Goal: Check status: Check status

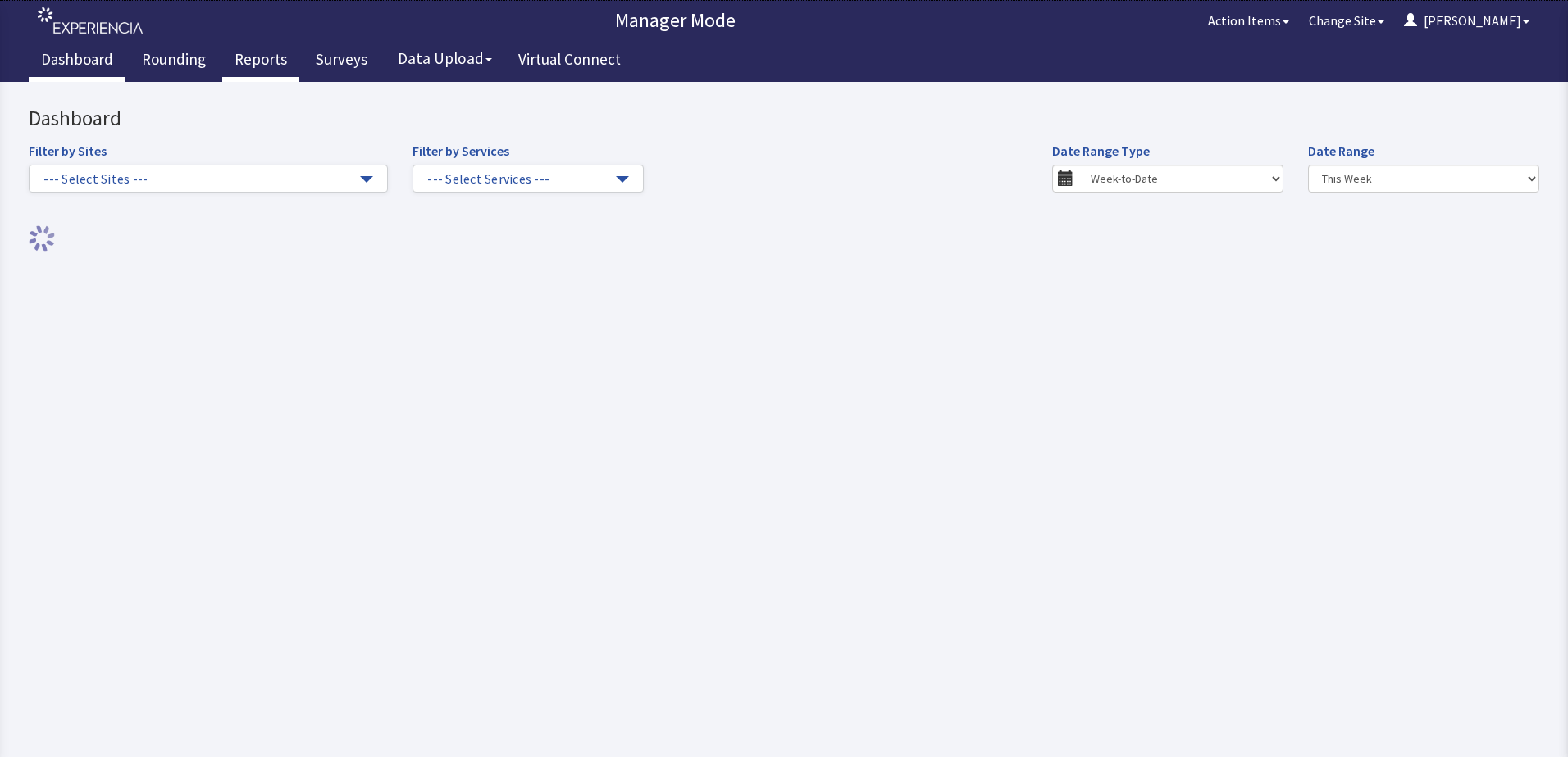
click at [262, 62] on link "Reports" at bounding box center [260, 61] width 77 height 41
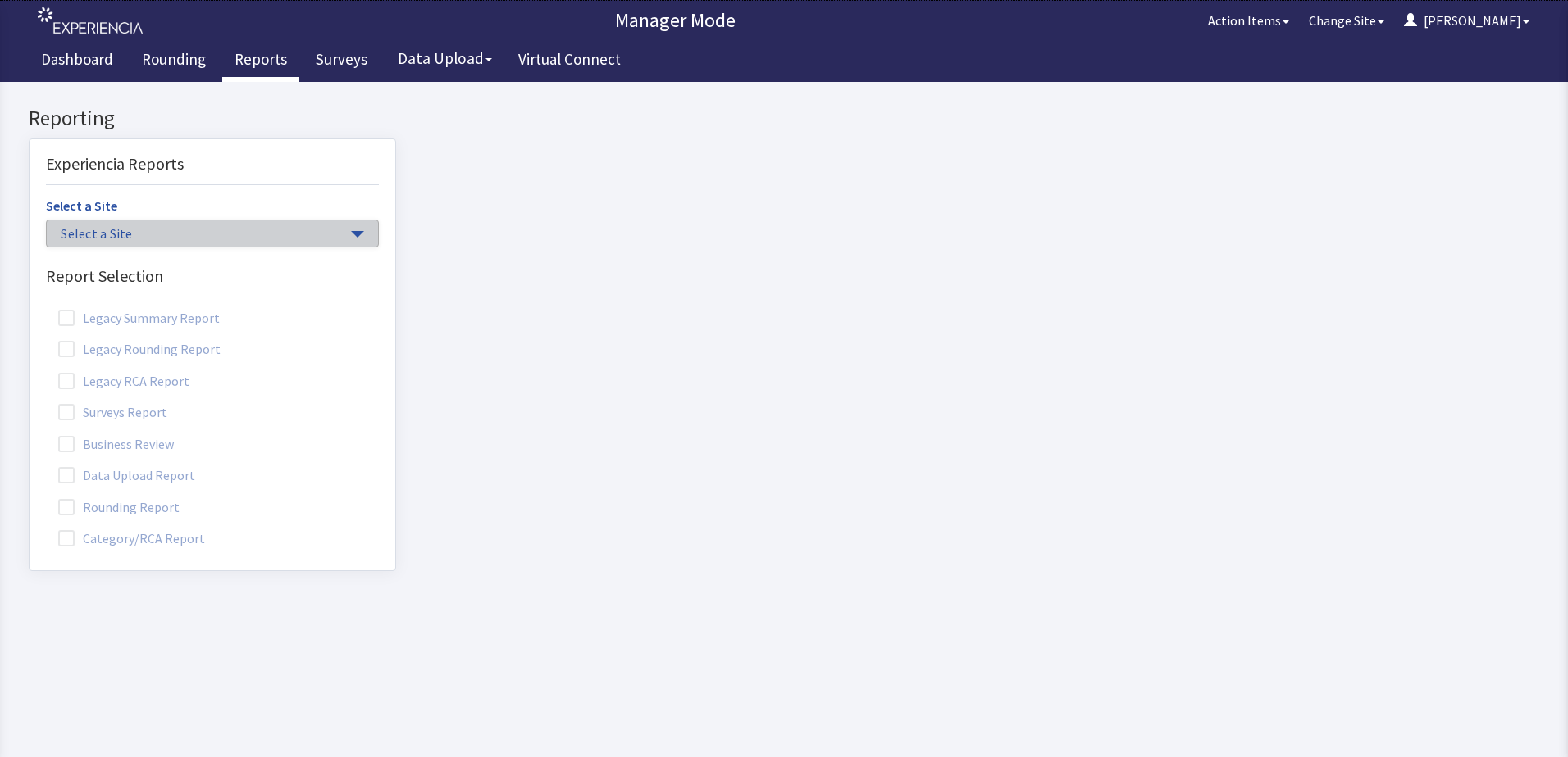
click at [133, 236] on span "Select a Site" at bounding box center [204, 234] width 287 height 19
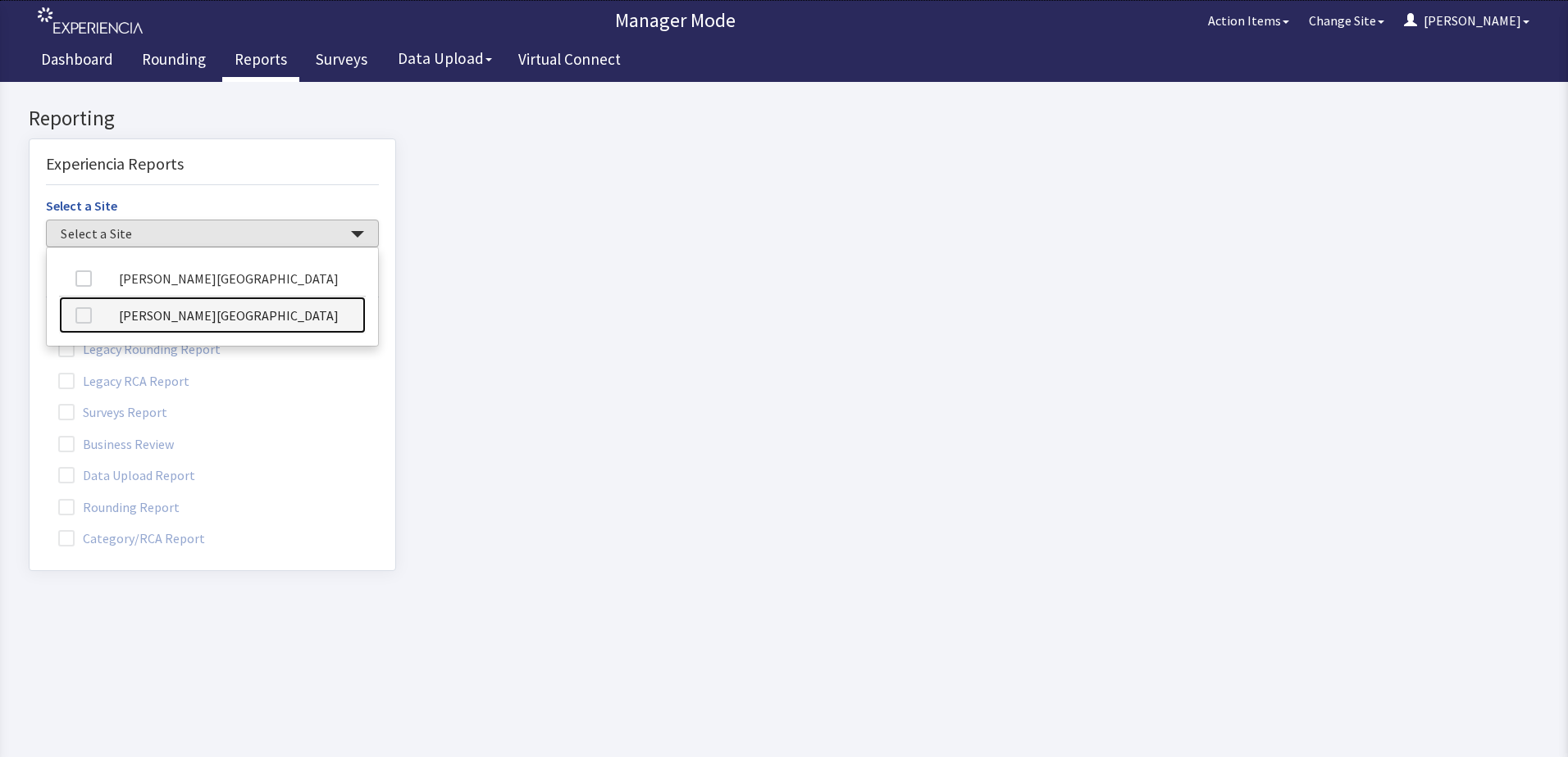
click at [156, 313] on link "[PERSON_NAME][GEOGRAPHIC_DATA]" at bounding box center [213, 315] width 307 height 37
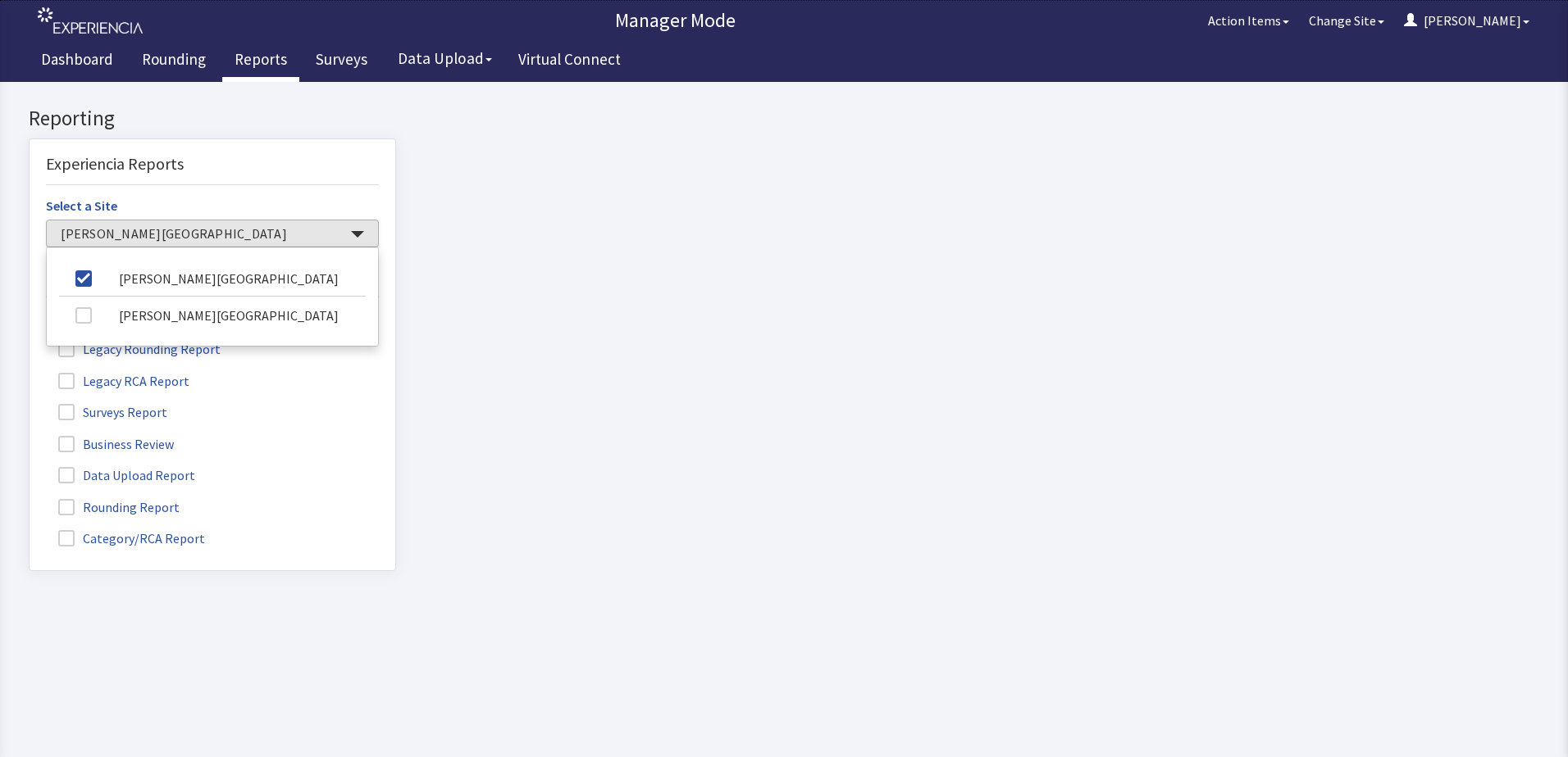
click at [98, 509] on label "Rounding Report" at bounding box center [120, 506] width 150 height 21
click at [29, 498] on input "Rounding Report" at bounding box center [29, 498] width 0 height 0
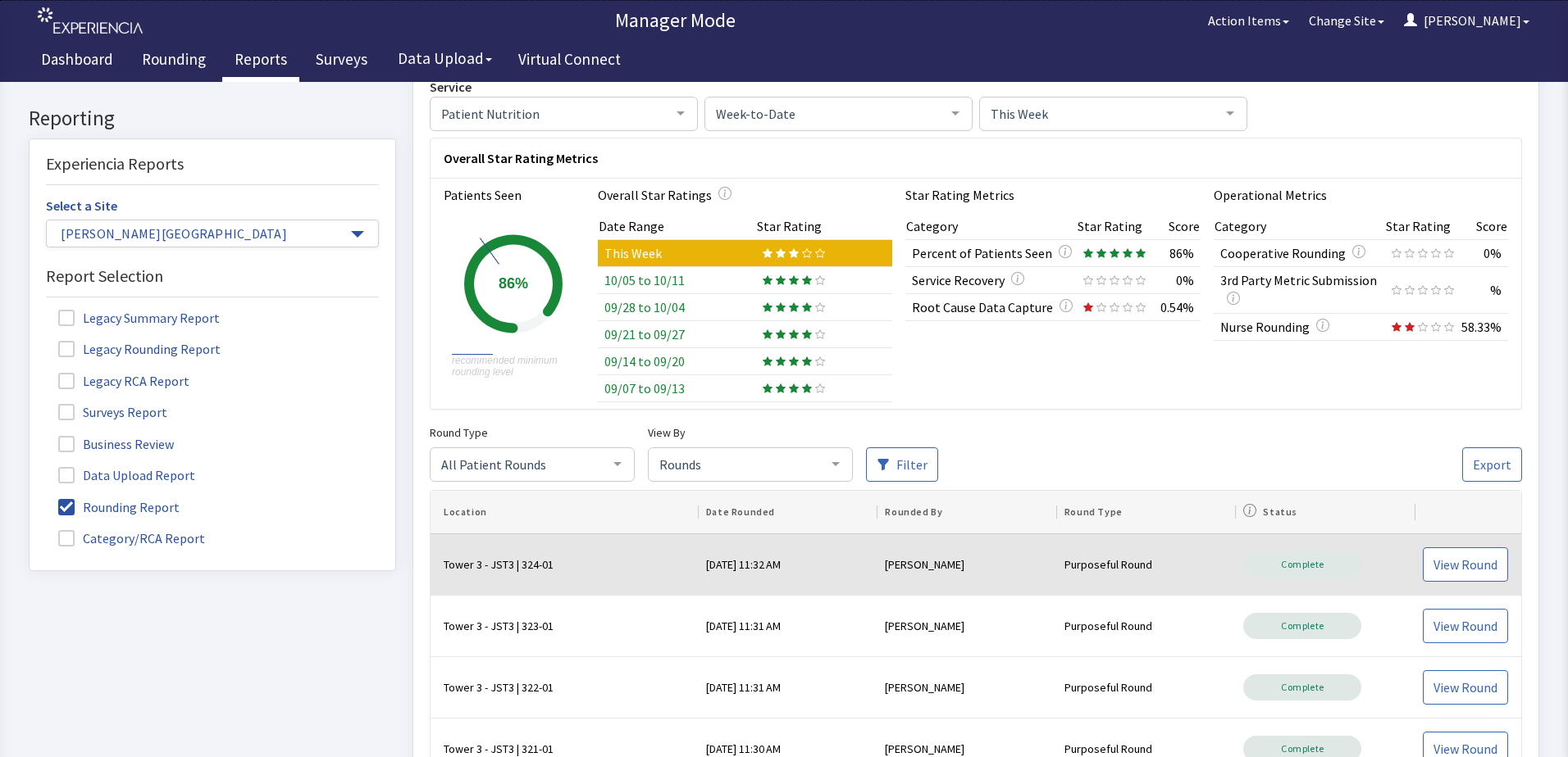
scroll to position [164, 0]
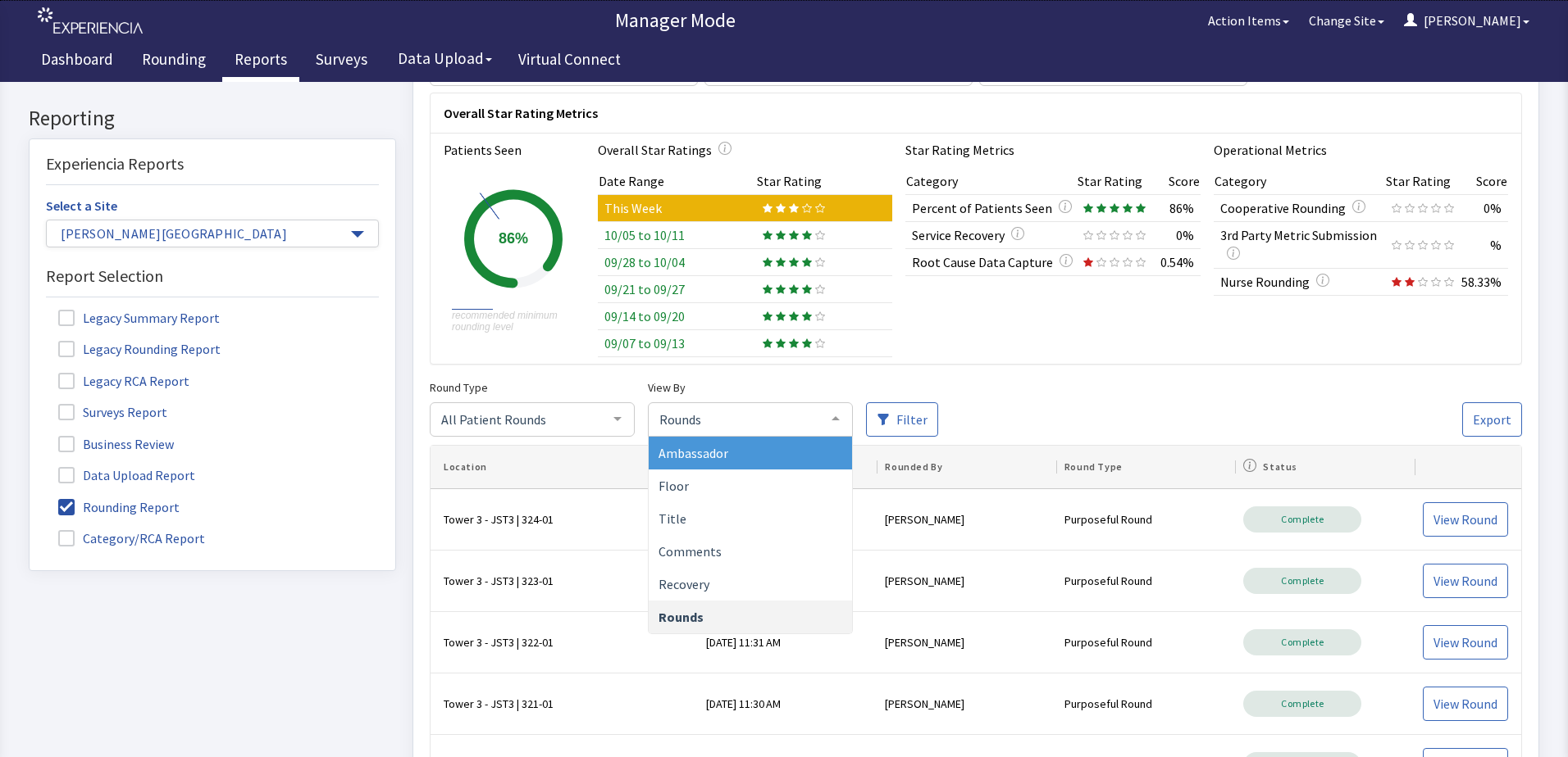
click at [707, 421] on span "Rounds" at bounding box center [737, 419] width 164 height 18
click at [734, 453] on span "Ambassador" at bounding box center [750, 452] width 204 height 33
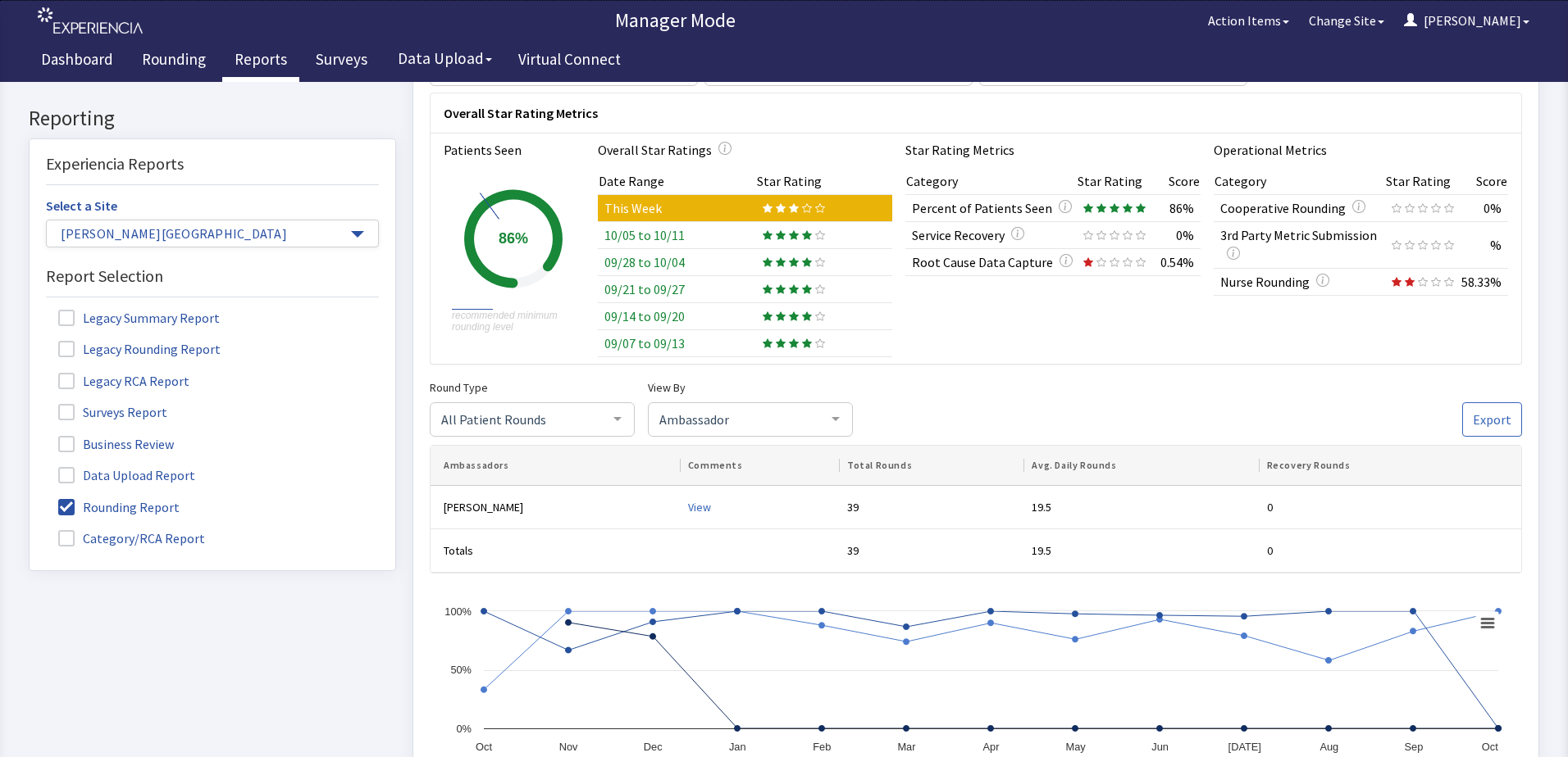
scroll to position [0, 0]
